Goal: Navigation & Orientation: Find specific page/section

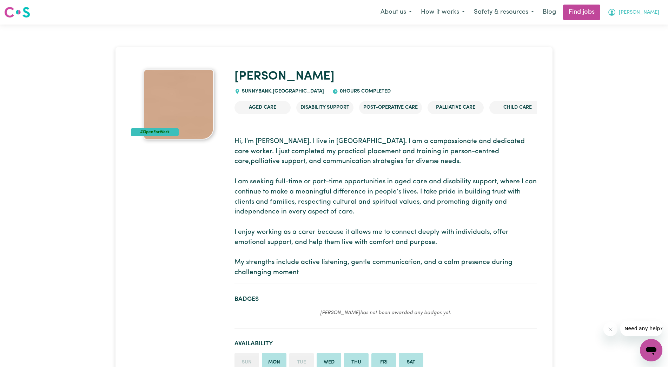
click at [647, 9] on span "Shanthi" at bounding box center [638, 13] width 40 height 8
click at [630, 25] on link "My Account" at bounding box center [635, 27] width 55 height 13
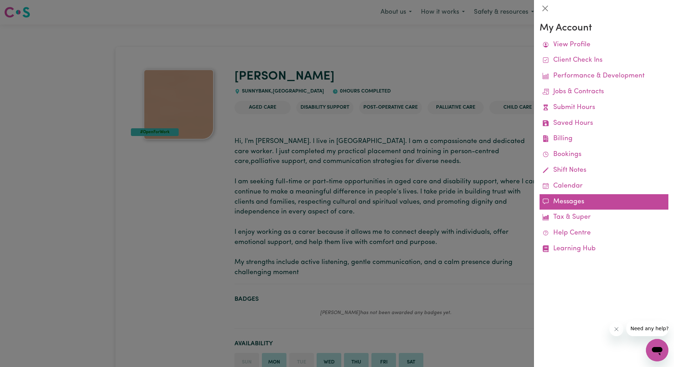
click at [587, 202] on link "Messages" at bounding box center [603, 202] width 129 height 16
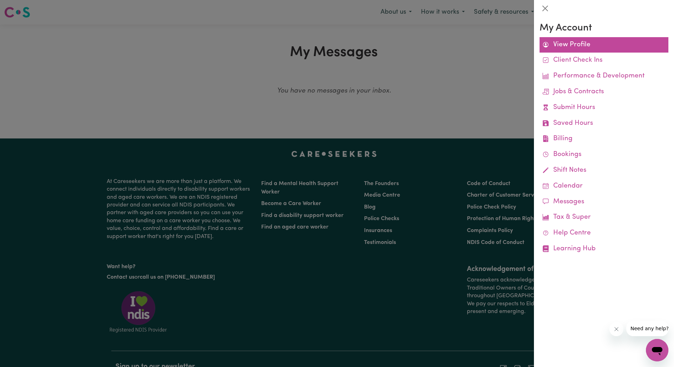
click at [558, 42] on link "View Profile" at bounding box center [603, 45] width 129 height 16
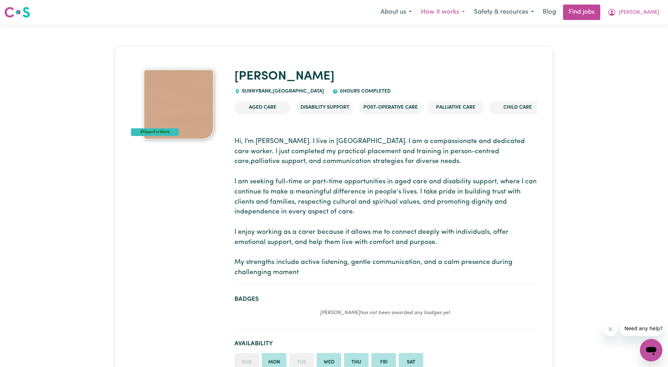
click at [469, 8] on button "How it works" at bounding box center [442, 12] width 53 height 15
click at [416, 13] on button "About us" at bounding box center [396, 12] width 40 height 15
click at [514, 11] on button "Safety & resources" at bounding box center [503, 12] width 69 height 15
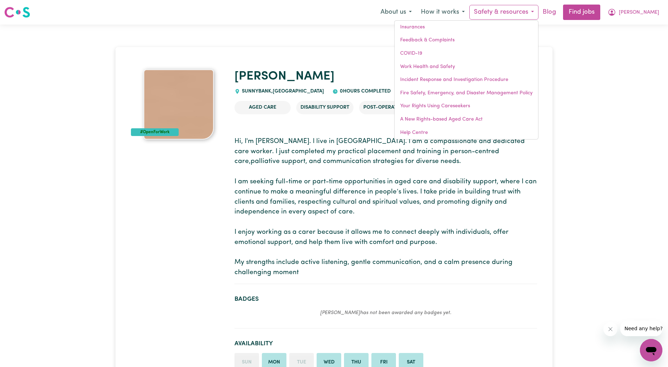
click at [560, 13] on link "Blog" at bounding box center [549, 12] width 22 height 15
